Goal: Information Seeking & Learning: Learn about a topic

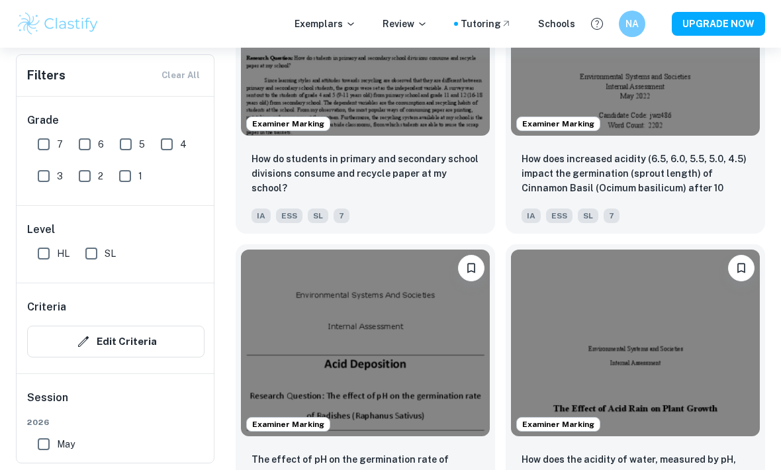
scroll to position [6609, 0]
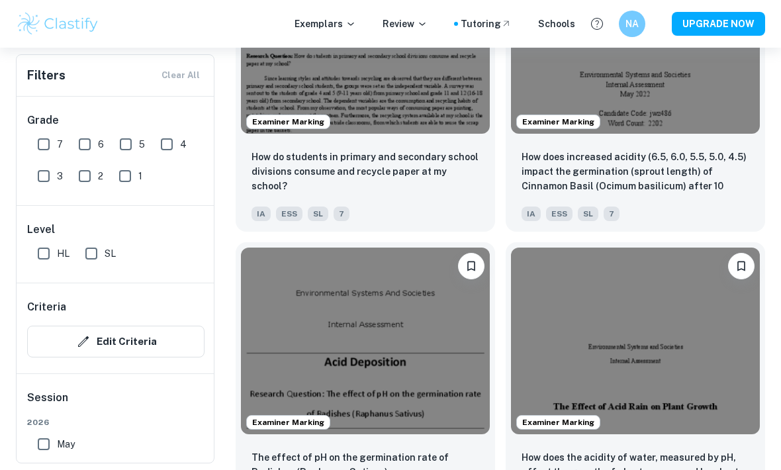
click at [705, 181] on p "How does increased acidity (6.5, 6.0, 5.5, 5.0, 4.5) impact the germination (sp…" at bounding box center [636, 172] width 228 height 45
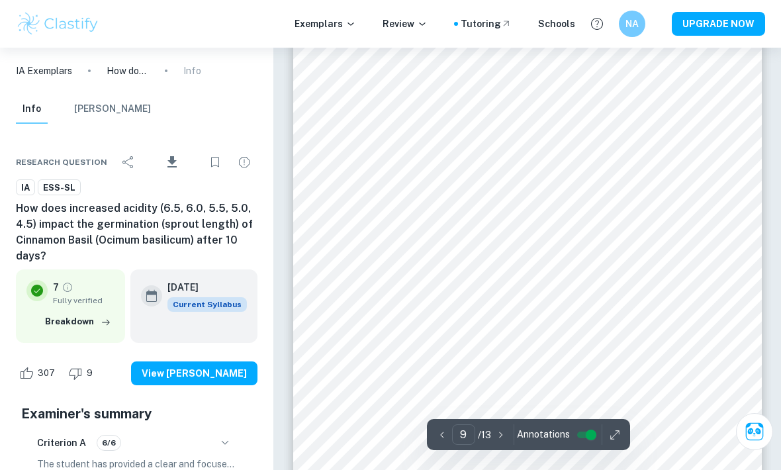
scroll to position [5727, 0]
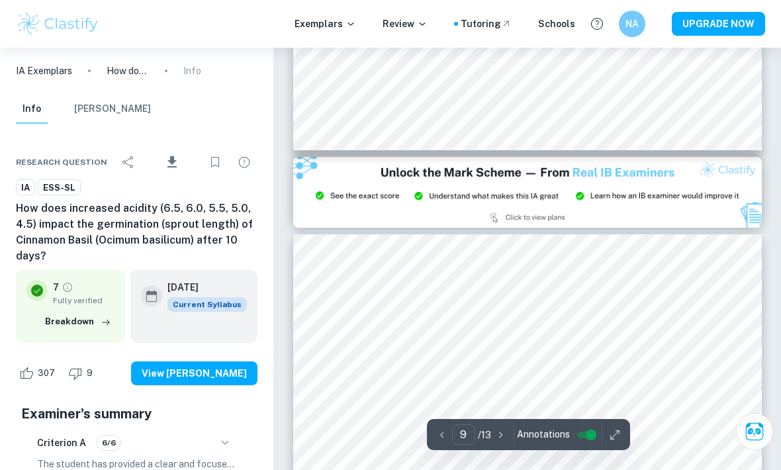
type input "8"
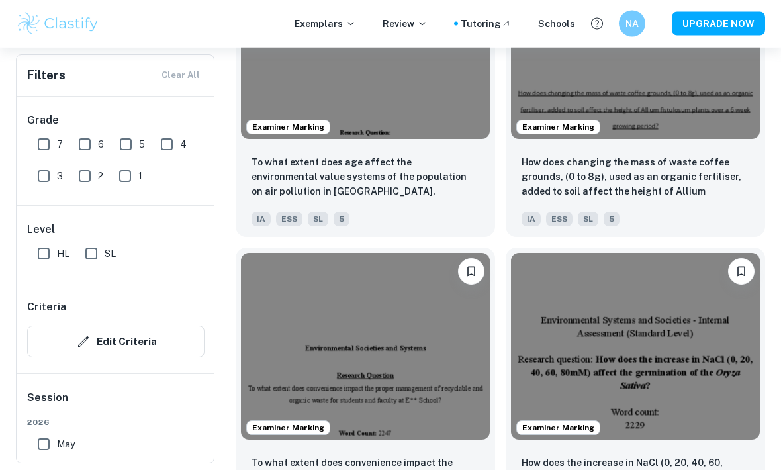
scroll to position [2695, 0]
click at [713, 185] on p "How does changing the mass of waste coffee grounds, (0 to 8g), used as an organ…" at bounding box center [636, 177] width 228 height 45
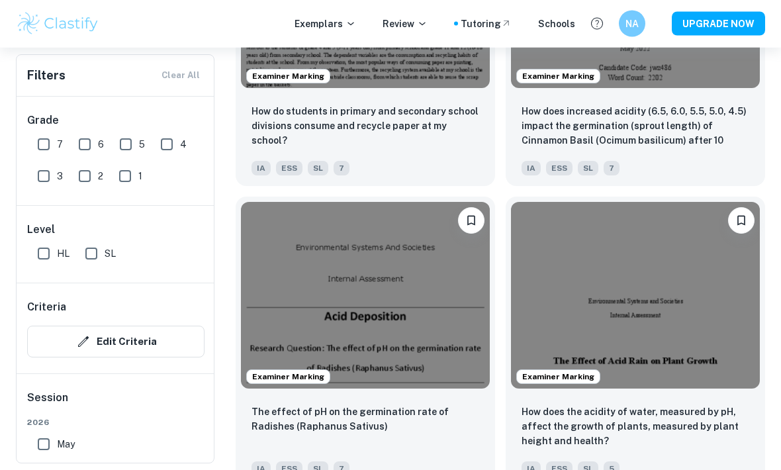
scroll to position [6655, 0]
click at [430, 434] on p "The effect of pH on the germination rate of Radishes (Raphanus Sativus)" at bounding box center [366, 419] width 228 height 29
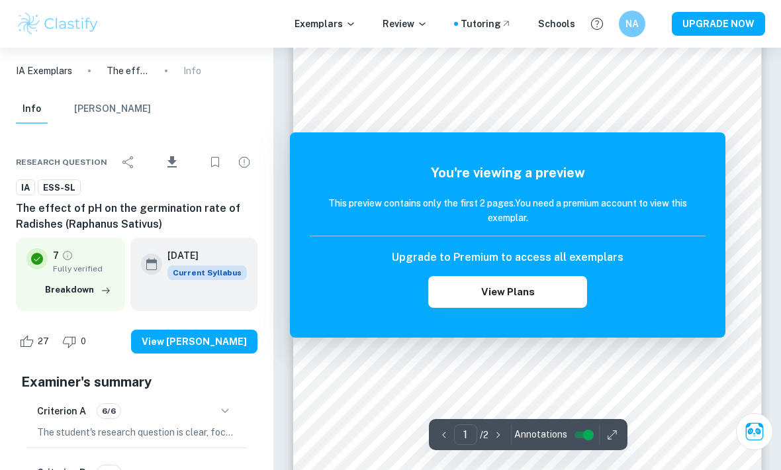
scroll to position [34, 0]
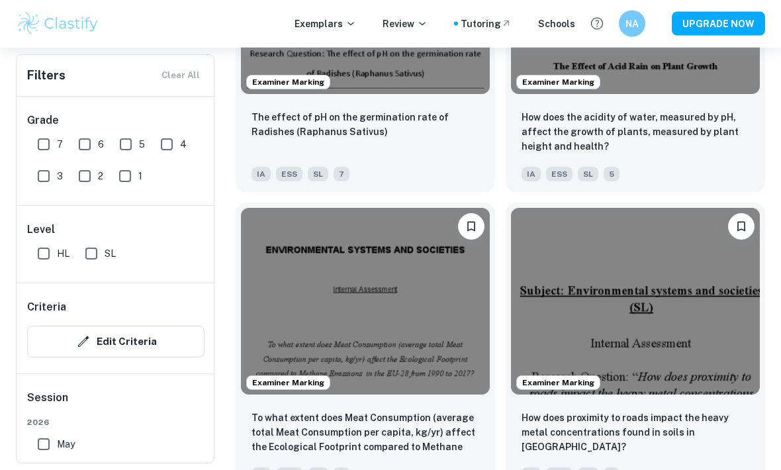
scroll to position [6950, 0]
click at [730, 142] on p "How does the acidity of water, measured by pH, affect the growth of plants, mea…" at bounding box center [636, 132] width 228 height 44
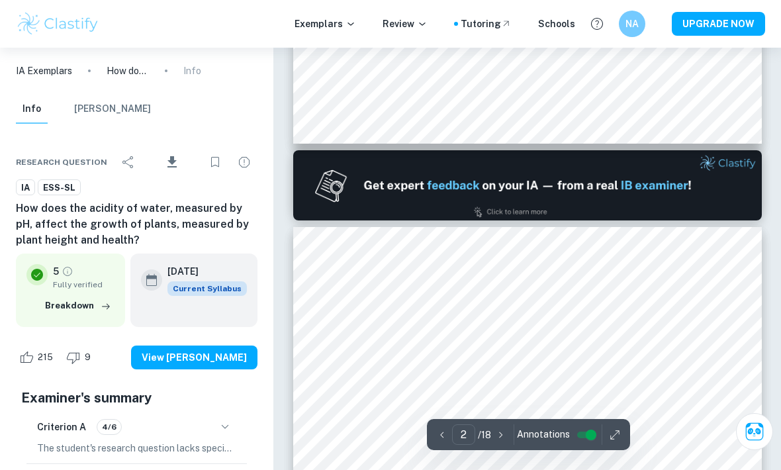
type input "1"
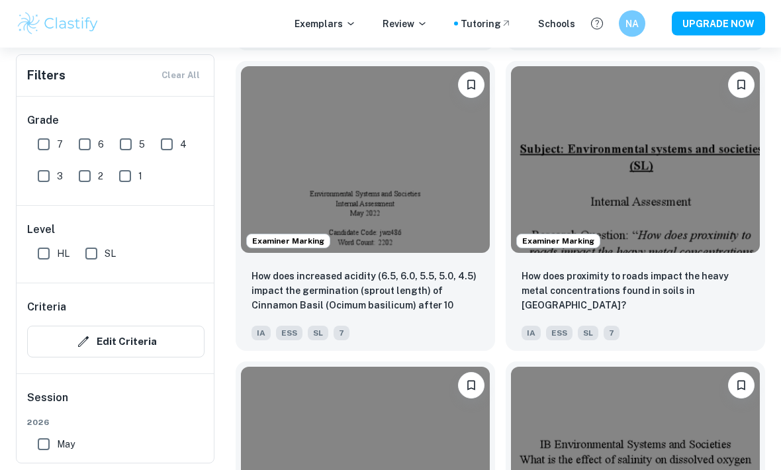
scroll to position [7392, 0]
click at [393, 306] on p "How does increased acidity (6.5, 6.0, 5.5, 5.0, 4.5) impact the germination (sp…" at bounding box center [366, 291] width 228 height 45
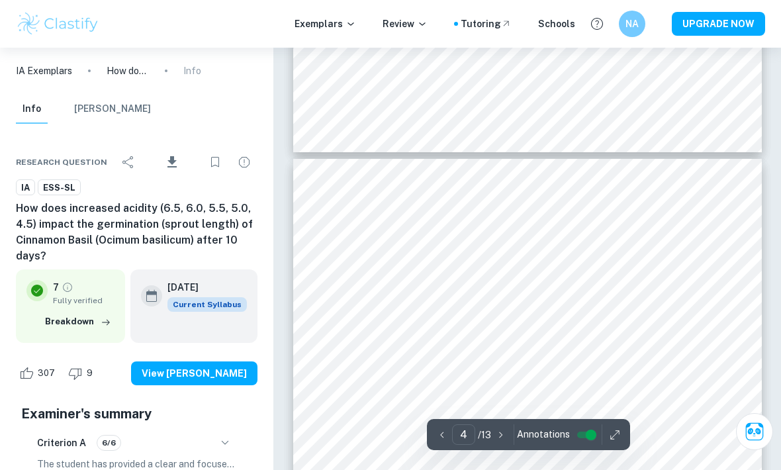
type input "3"
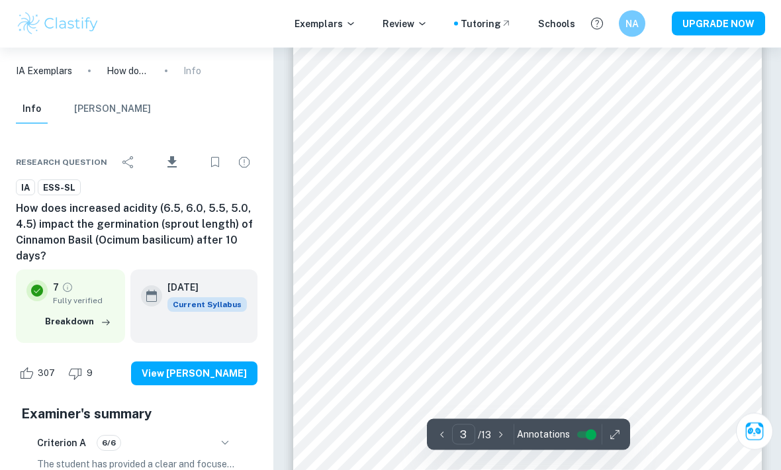
scroll to position [1478, 0]
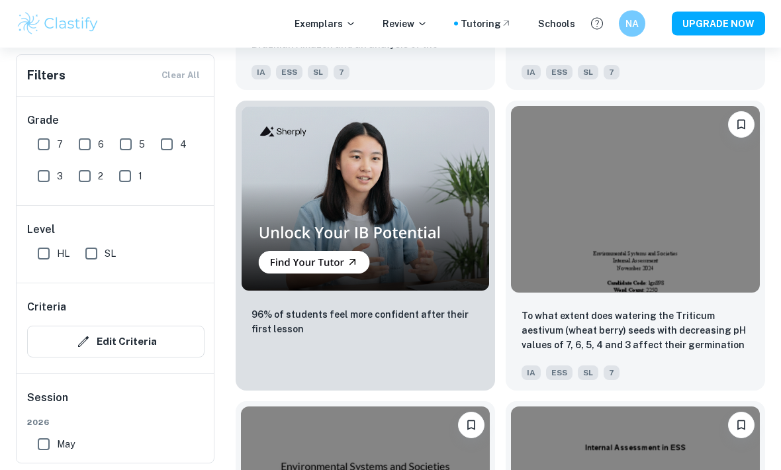
scroll to position [8555, 0]
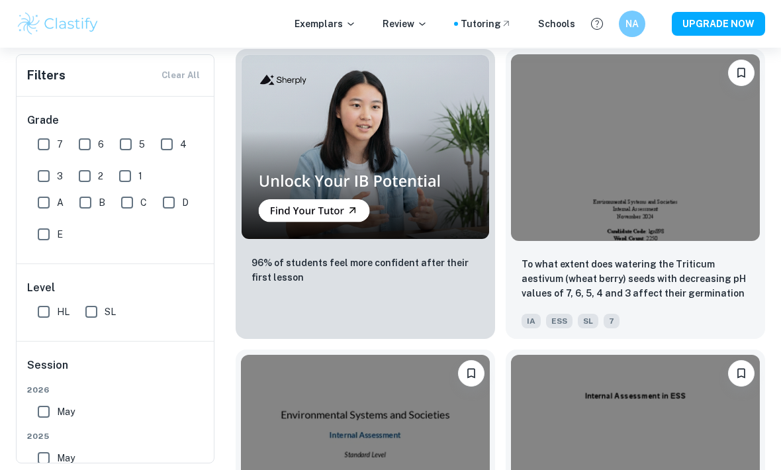
scroll to position [8633, 0]
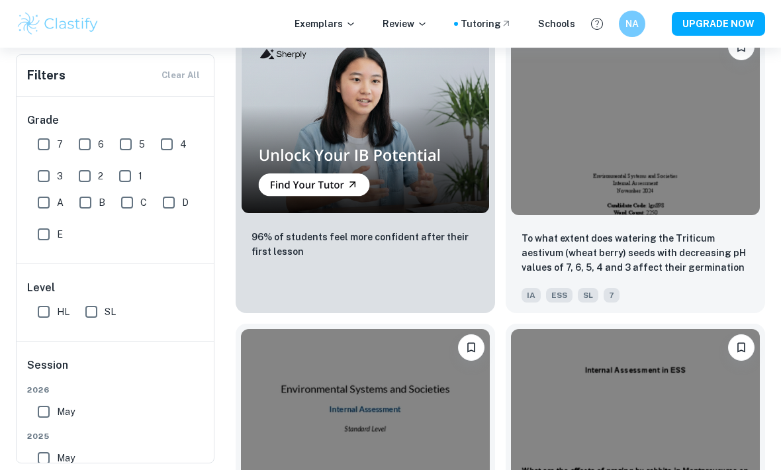
click at [707, 276] on p "To what extent does watering the Triticum aestivum (wheat berry) seeds with dec…" at bounding box center [636, 253] width 228 height 45
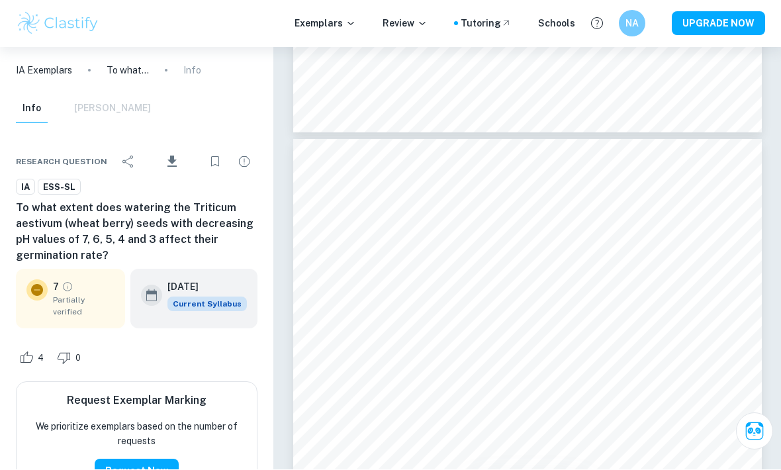
scroll to position [6899, 0]
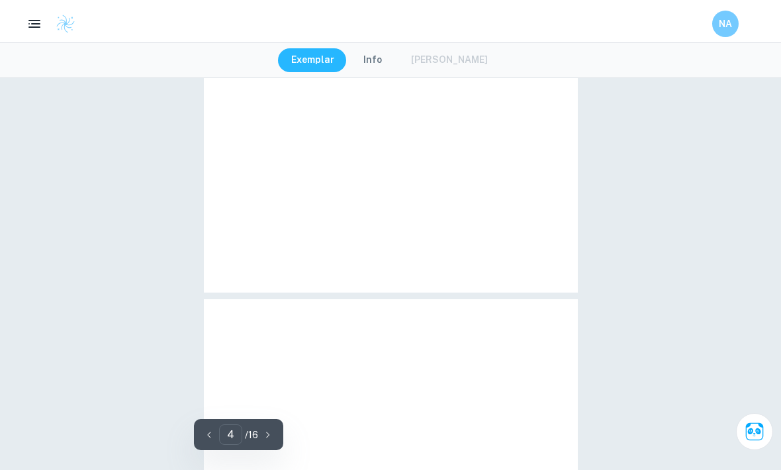
type input "3"
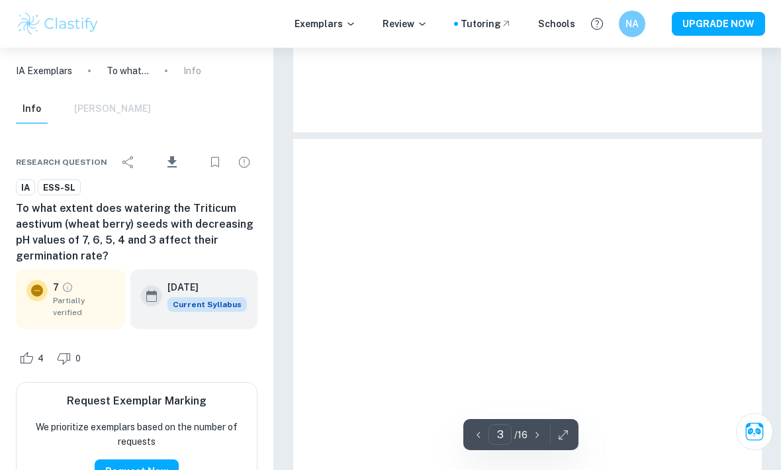
scroll to position [1524, 0]
